Goal: Navigation & Orientation: Find specific page/section

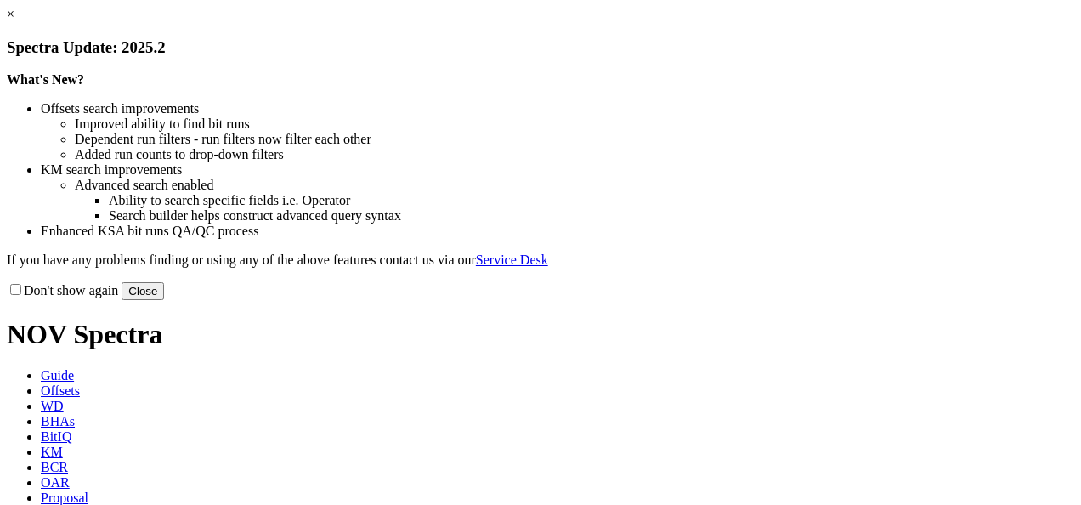
click at [164, 300] on button "Close" at bounding box center [143, 291] width 42 height 18
